Goal: Check status: Check status

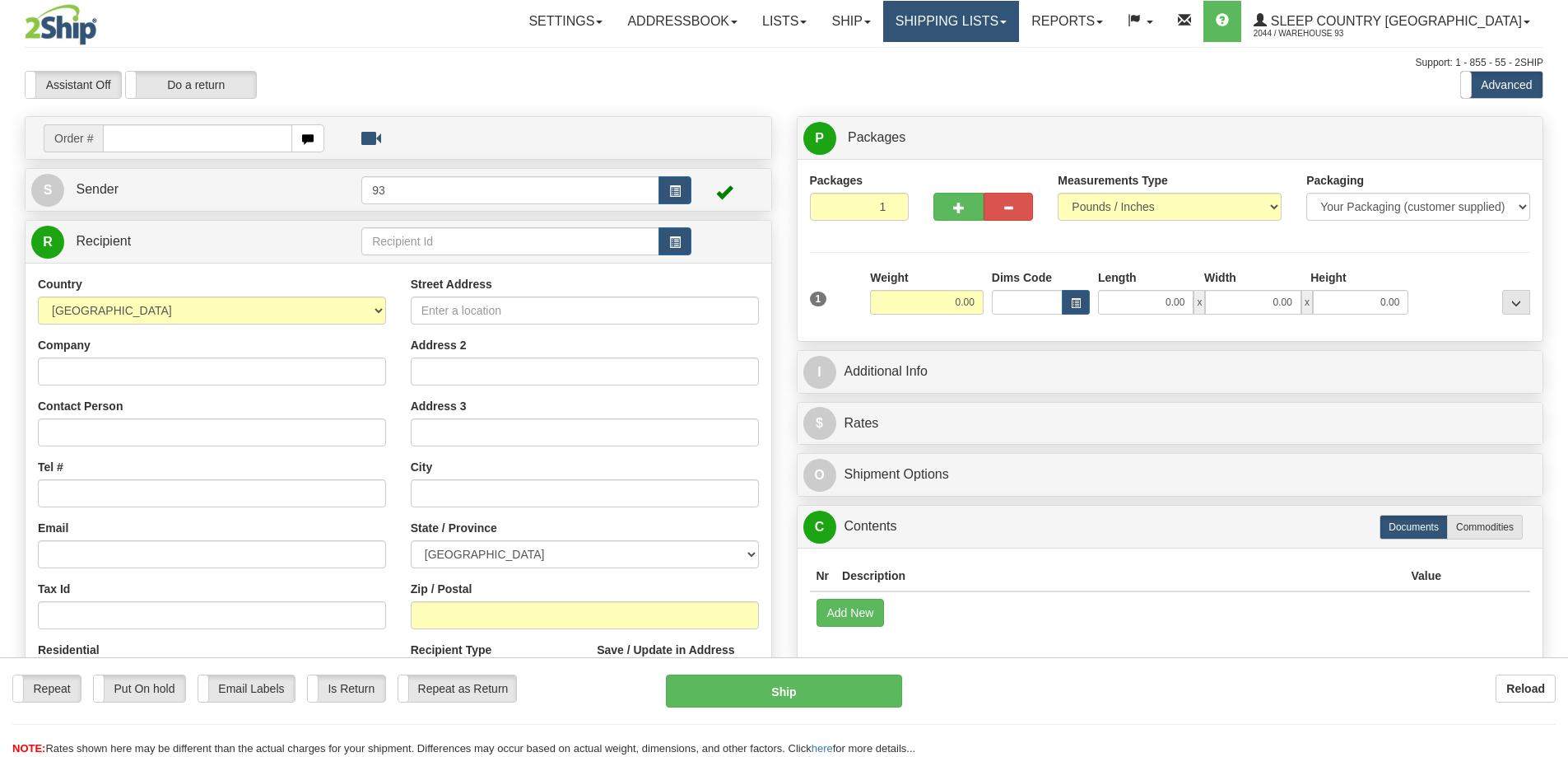
click at [1012, 26] on link "Shipping lists" at bounding box center [951, 22] width 135 height 41
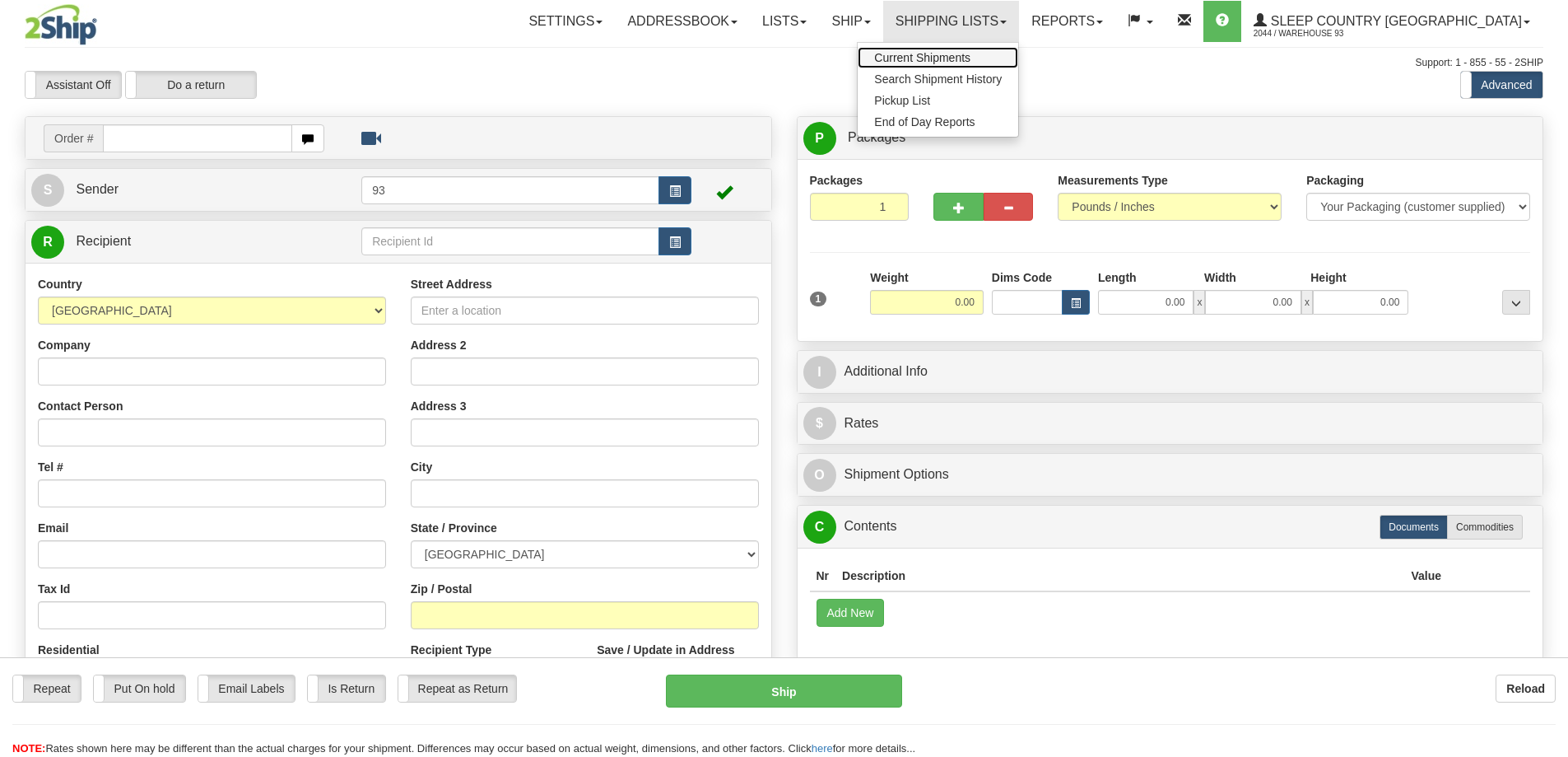
click at [996, 50] on link "Current Shipments" at bounding box center [938, 57] width 161 height 22
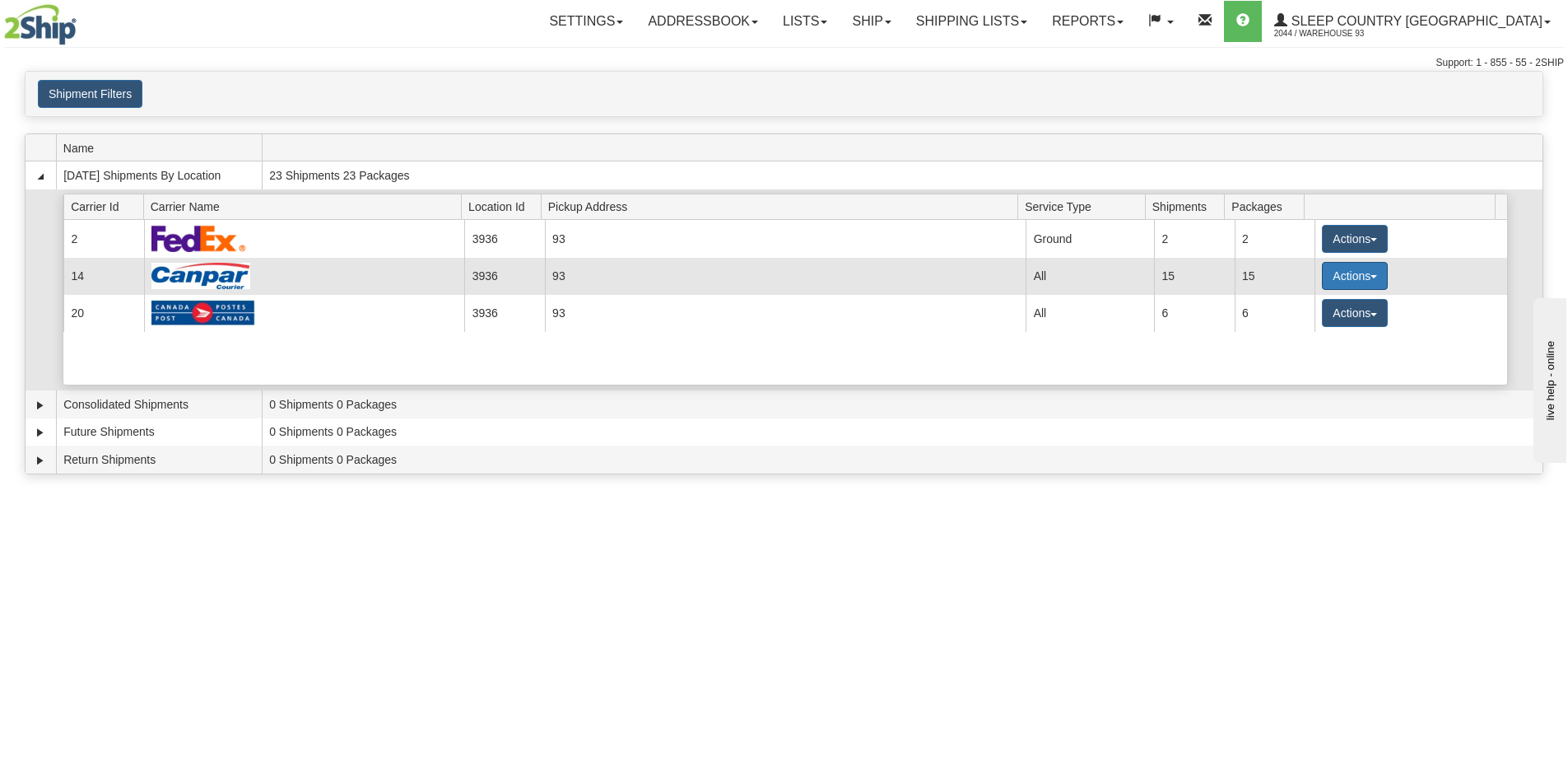
click at [1340, 269] on button "Actions" at bounding box center [1355, 275] width 66 height 28
click at [1317, 312] on link "Details" at bounding box center [1321, 306] width 132 height 22
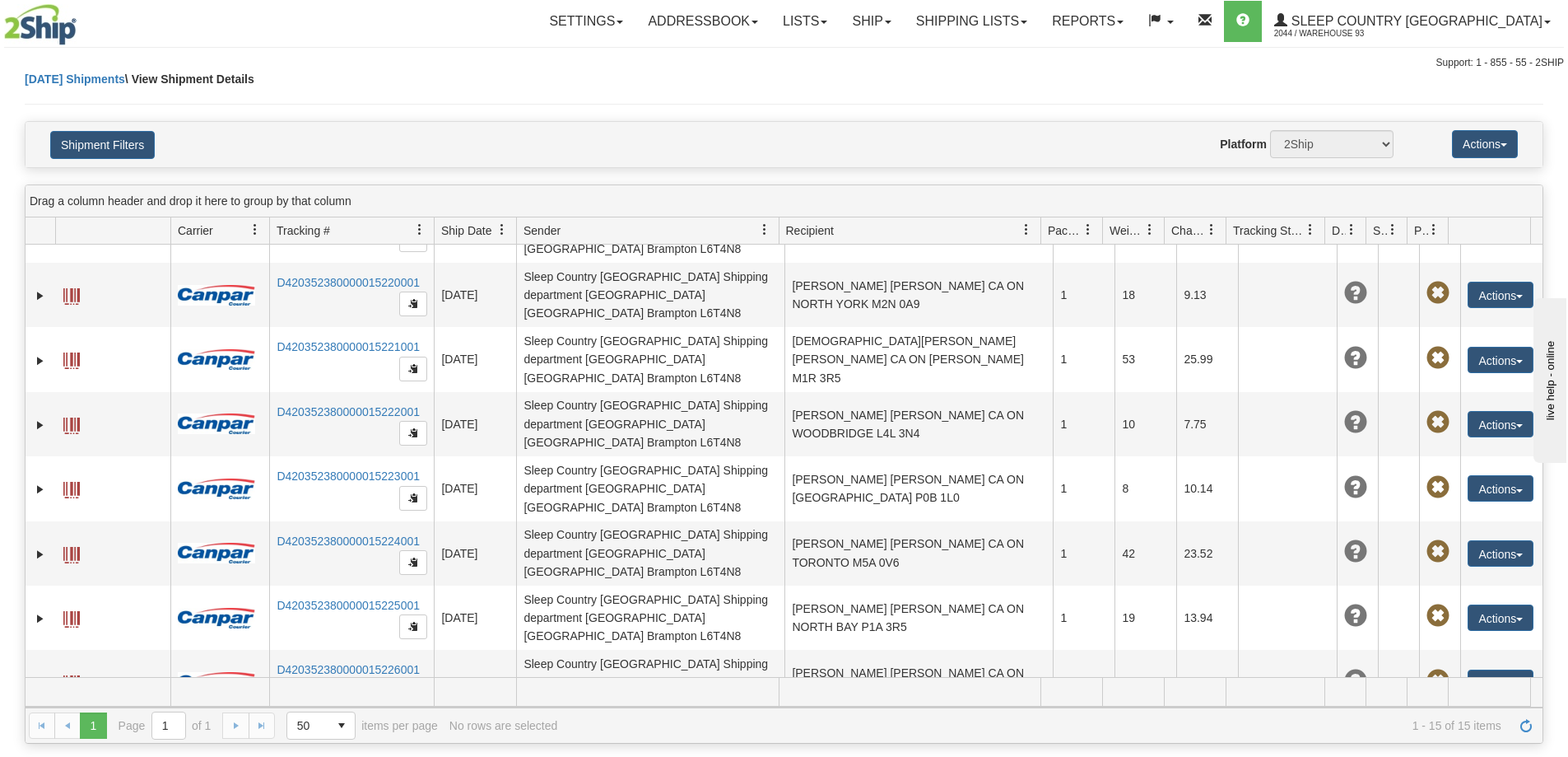
scroll to position [353, 0]
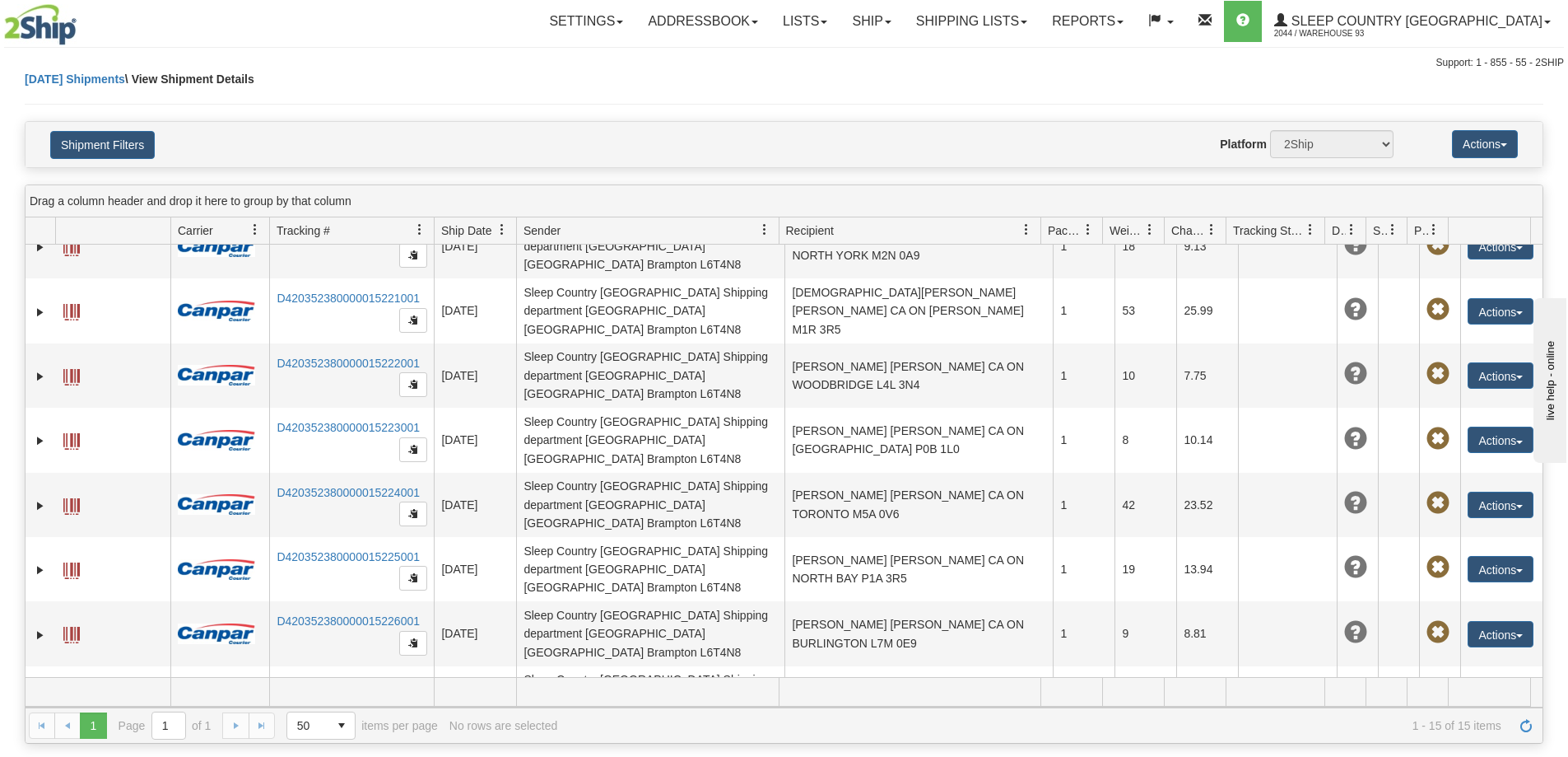
click at [1394, 28] on span "2044 / Warehouse 93" at bounding box center [1336, 34] width 123 height 16
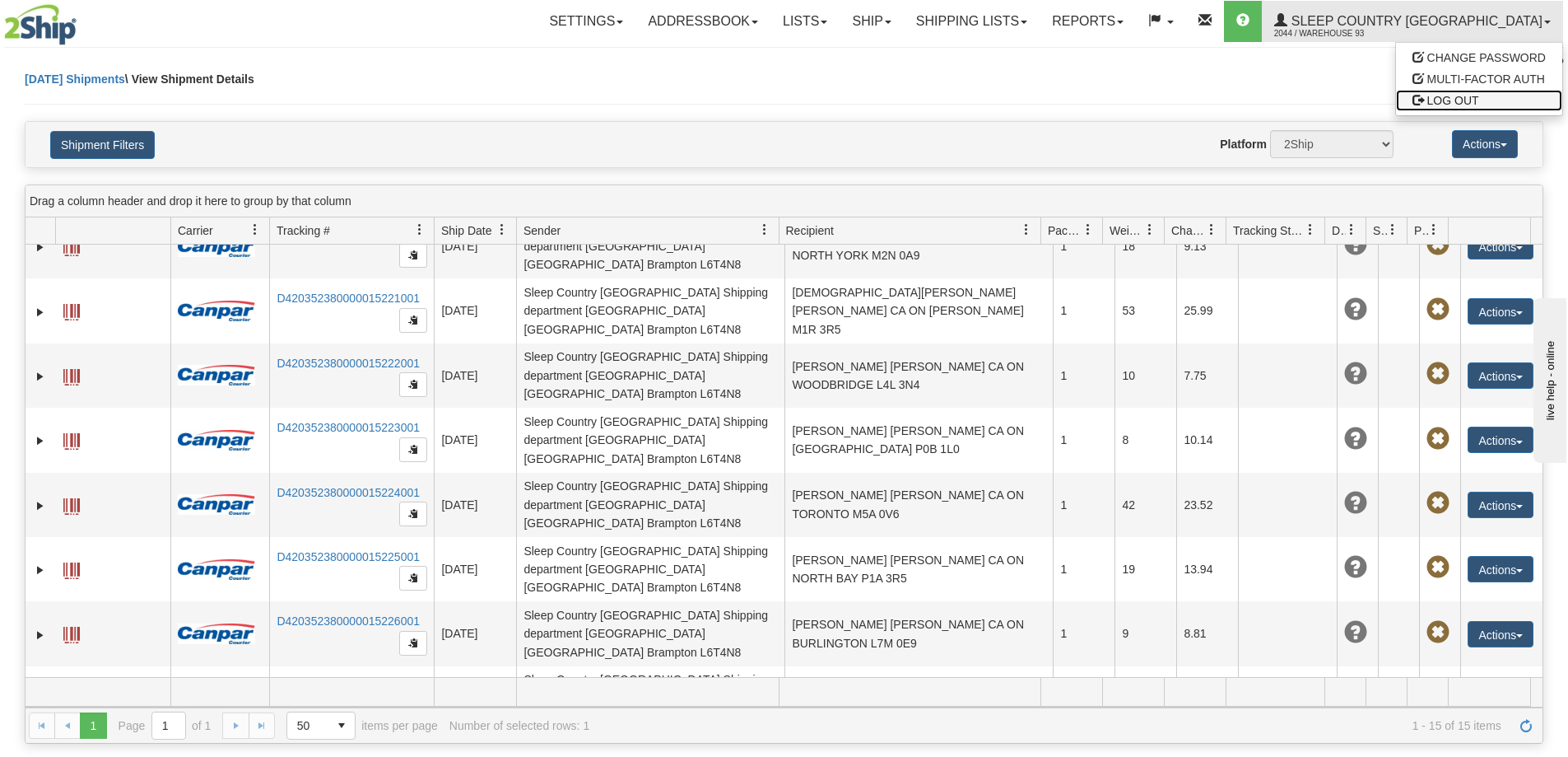
click at [1433, 104] on span "LOG OUT" at bounding box center [1453, 100] width 52 height 13
